Goal: Task Accomplishment & Management: Manage account settings

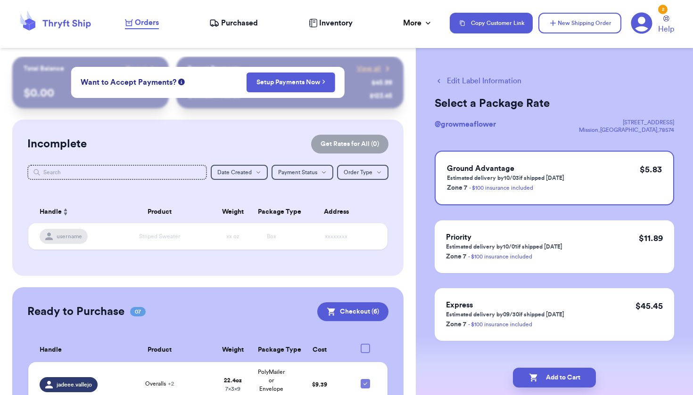
scroll to position [357, 0]
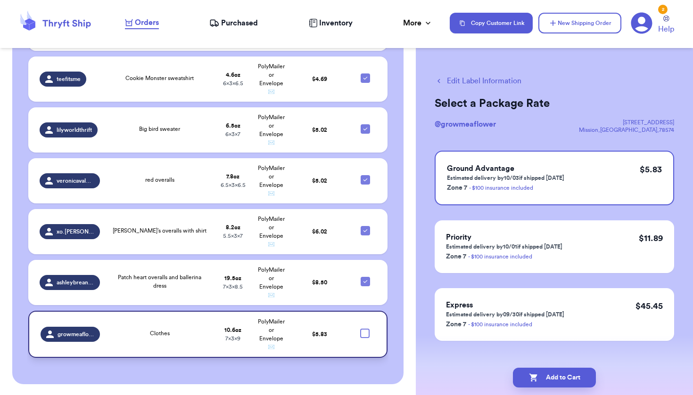
click at [360, 338] on div at bounding box center [364, 333] width 9 height 9
click at [364, 329] on input "checkbox" at bounding box center [364, 328] width 0 height 0
checkbox input "true"
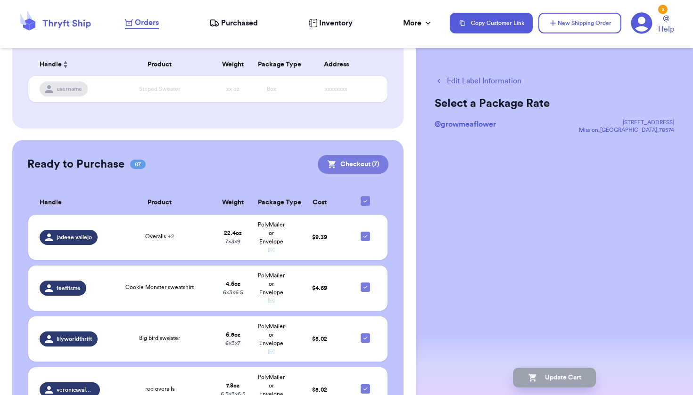
scroll to position [133, 0]
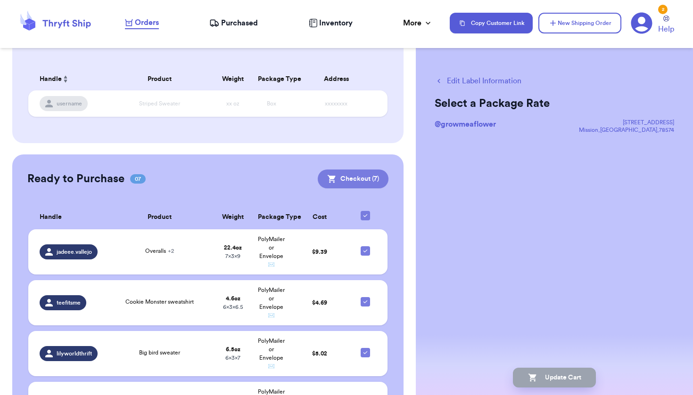
click at [341, 179] on button "Checkout ( 7 )" at bounding box center [353, 179] width 71 height 19
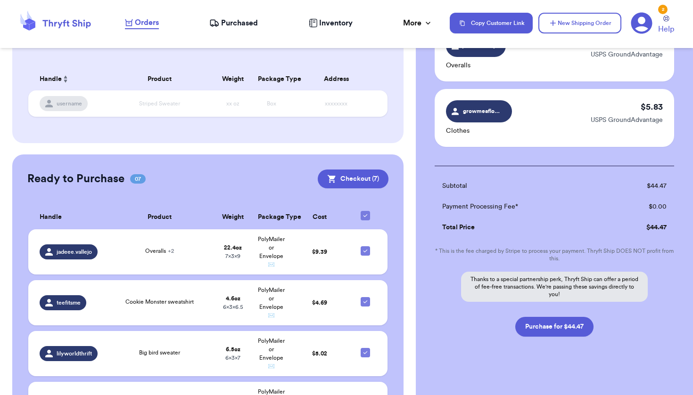
scroll to position [428, 0]
click at [557, 328] on button "Purchase for $44.47" at bounding box center [554, 328] width 78 height 20
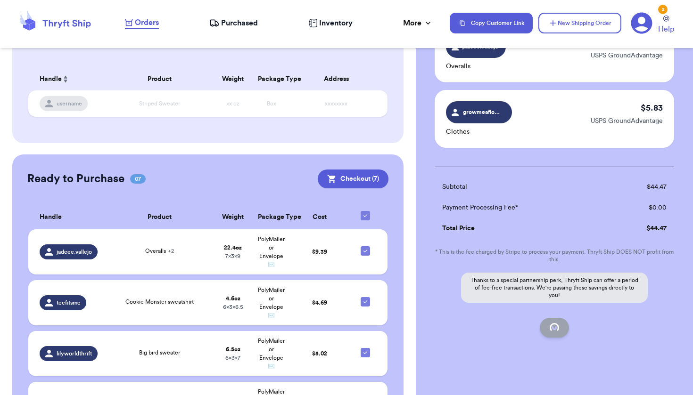
checkbox input "false"
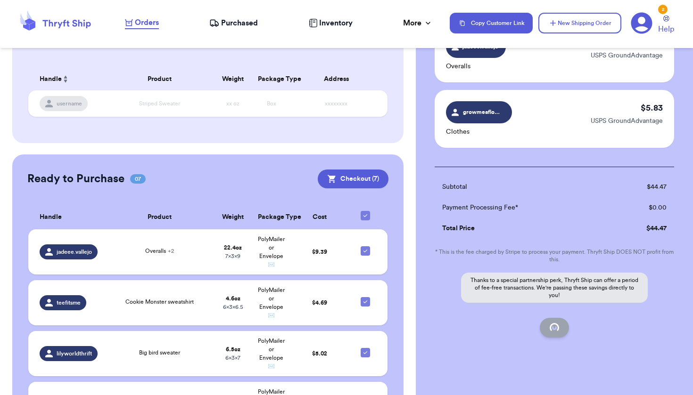
checkbox input "false"
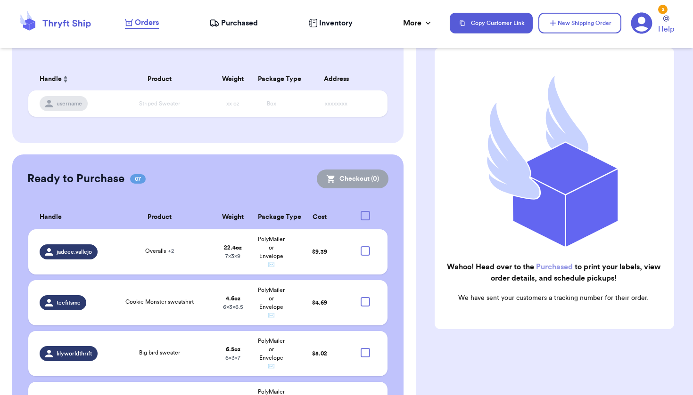
scroll to position [64, 0]
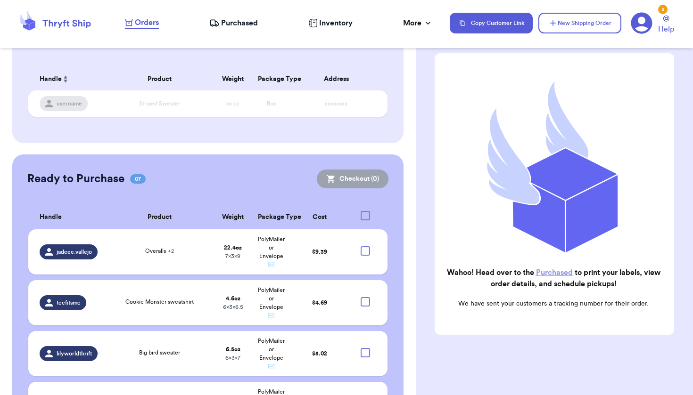
checkbox input "true"
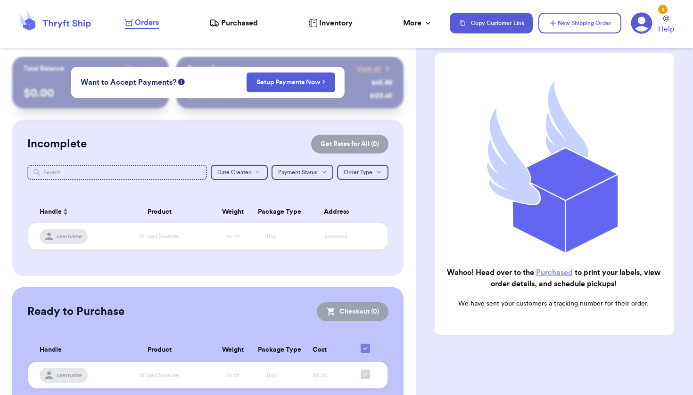
scroll to position [0, 0]
click at [234, 25] on span "Purchased" at bounding box center [239, 22] width 37 height 11
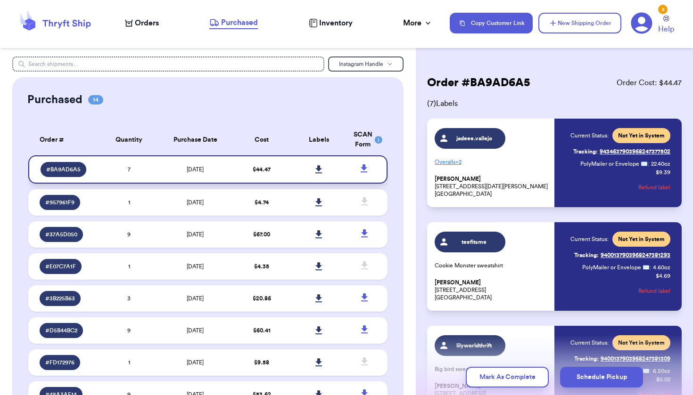
click at [317, 171] on link at bounding box center [319, 169] width 21 height 21
click at [360, 172] on icon at bounding box center [363, 168] width 7 height 8
click at [148, 25] on span "Orders" at bounding box center [147, 22] width 24 height 11
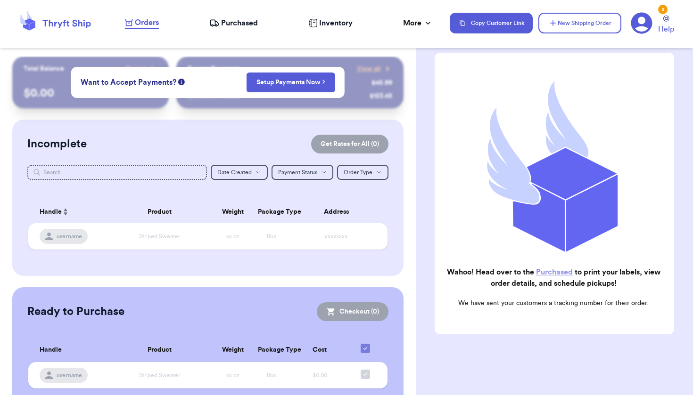
scroll to position [64, 0]
